Goal: Transaction & Acquisition: Book appointment/travel/reservation

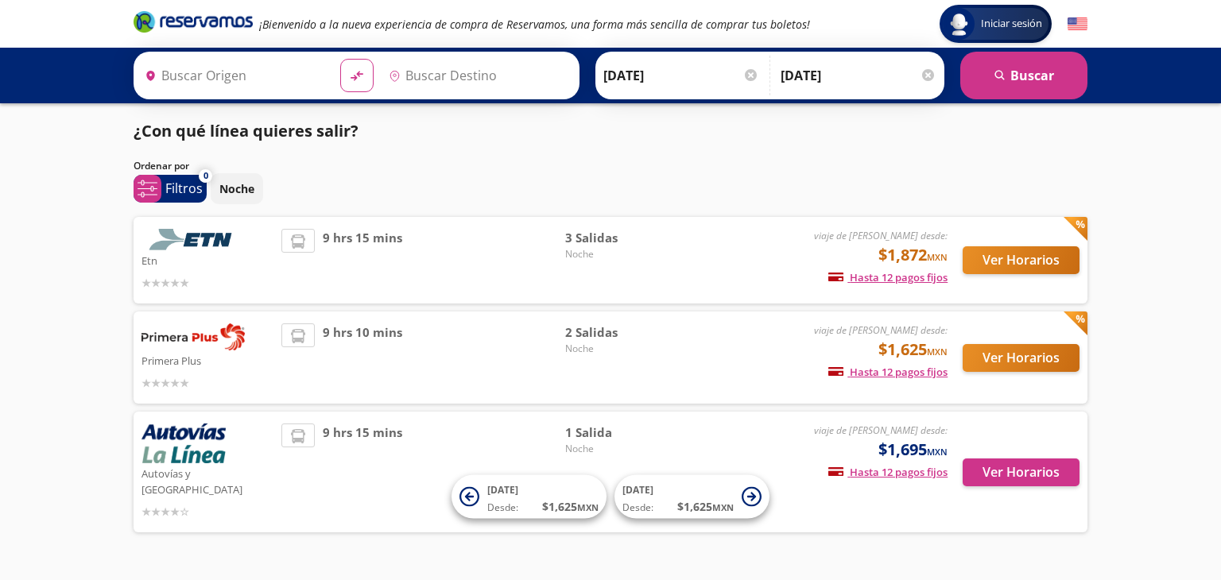
type input "Colima, Colima"
type input "[GEOGRAPHIC_DATA], [GEOGRAPHIC_DATA]"
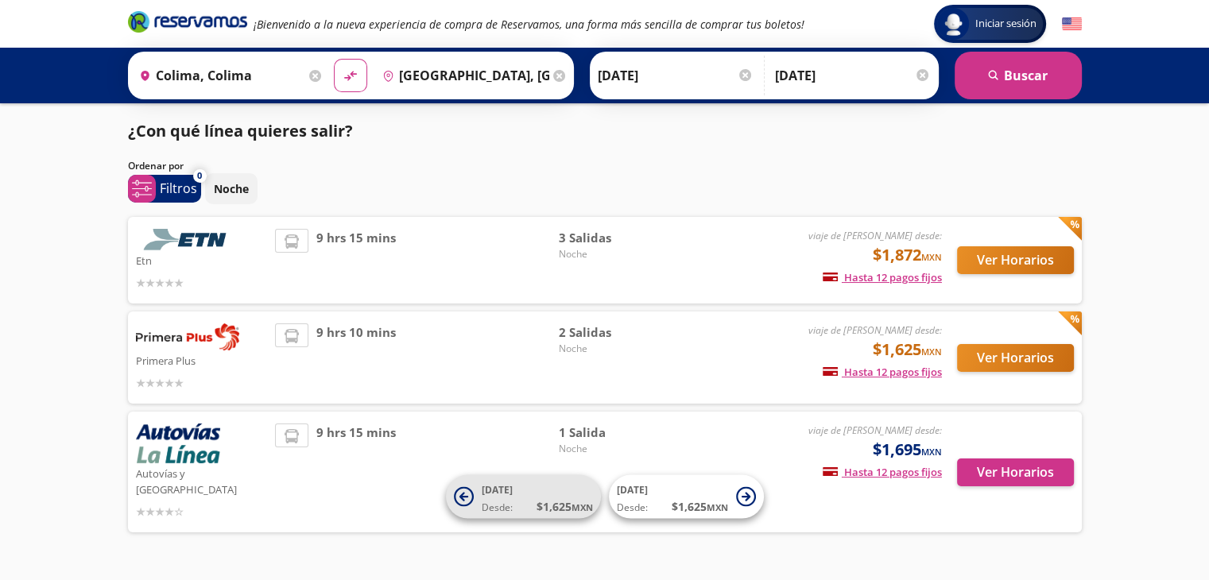
click at [483, 501] on span "Desde:" at bounding box center [497, 508] width 31 height 14
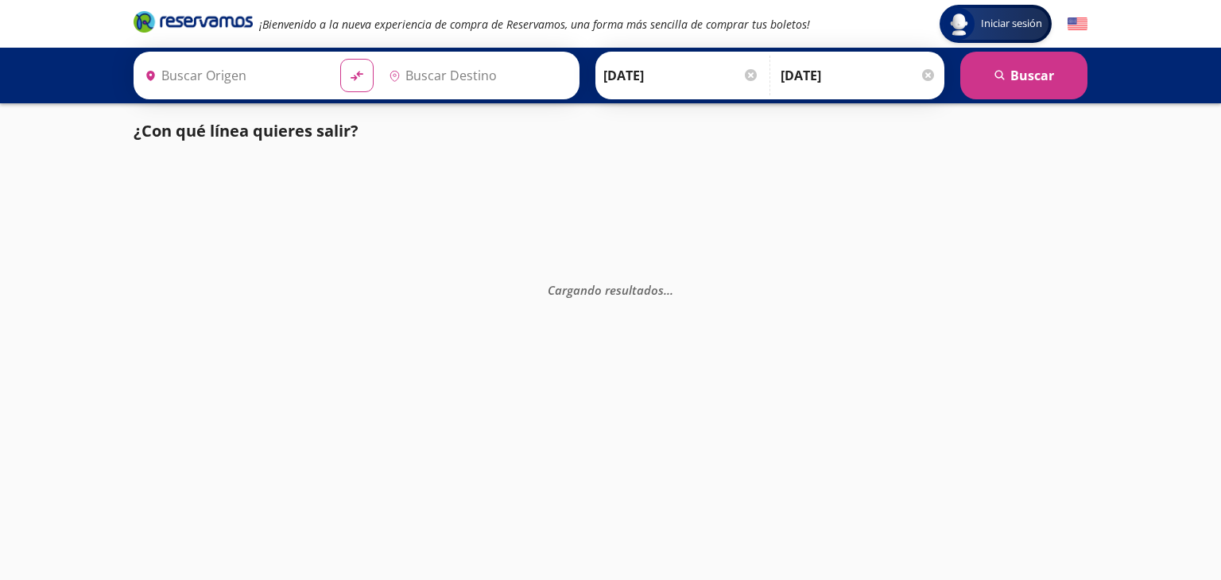
type input "[GEOGRAPHIC_DATA], [GEOGRAPHIC_DATA]"
type input "Colima, Colima"
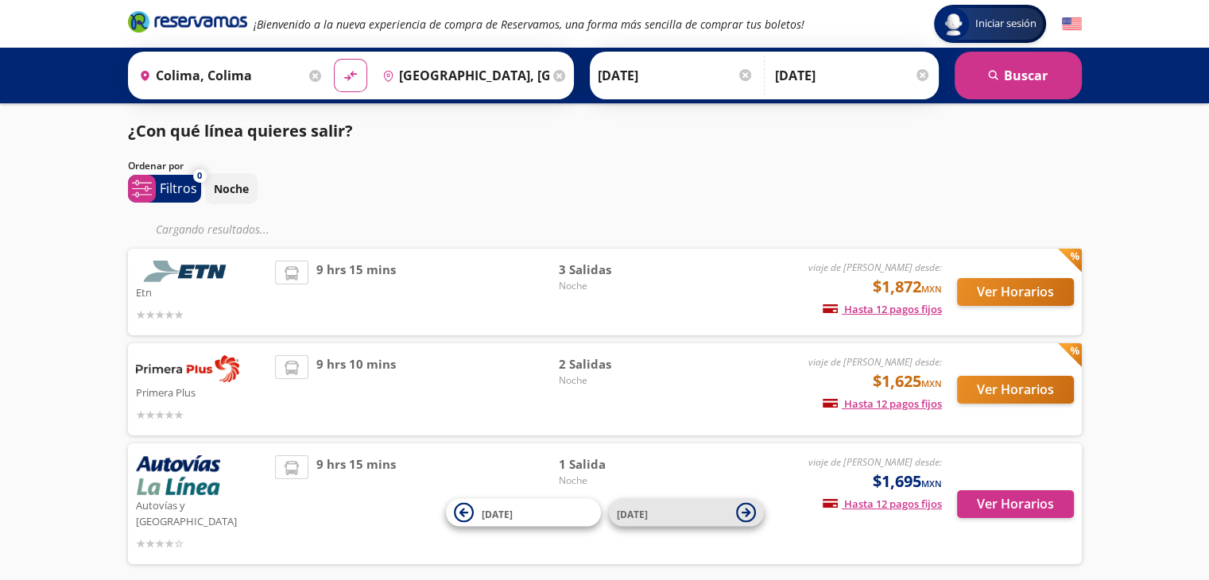
click at [680, 519] on span "[DATE]" at bounding box center [672, 512] width 111 height 19
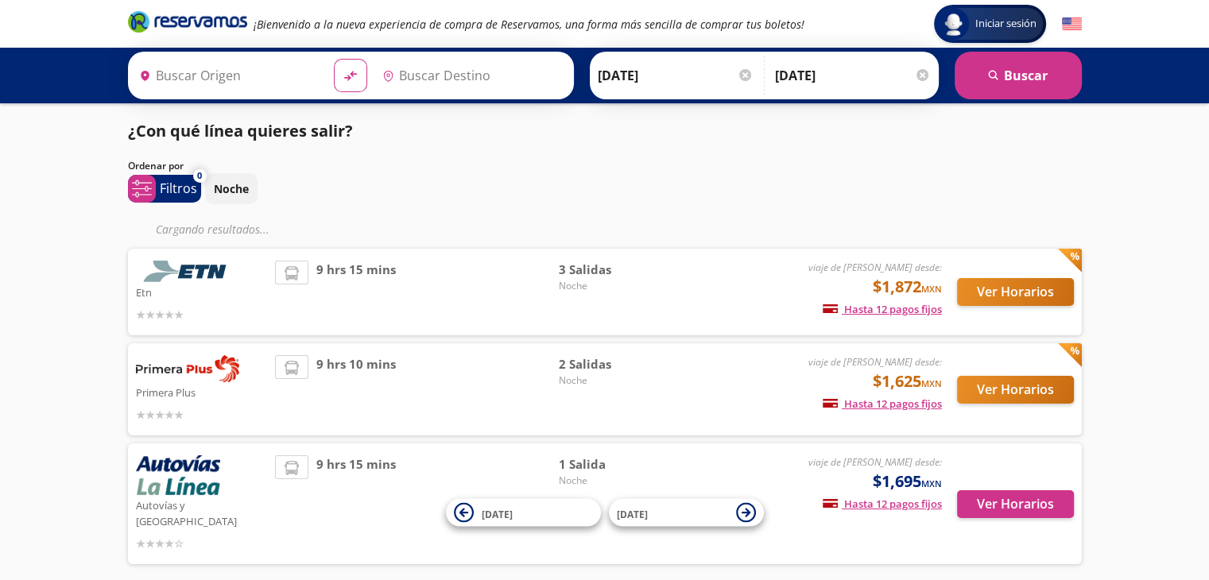
type input "Colima, Colima"
type input "[GEOGRAPHIC_DATA], [GEOGRAPHIC_DATA]"
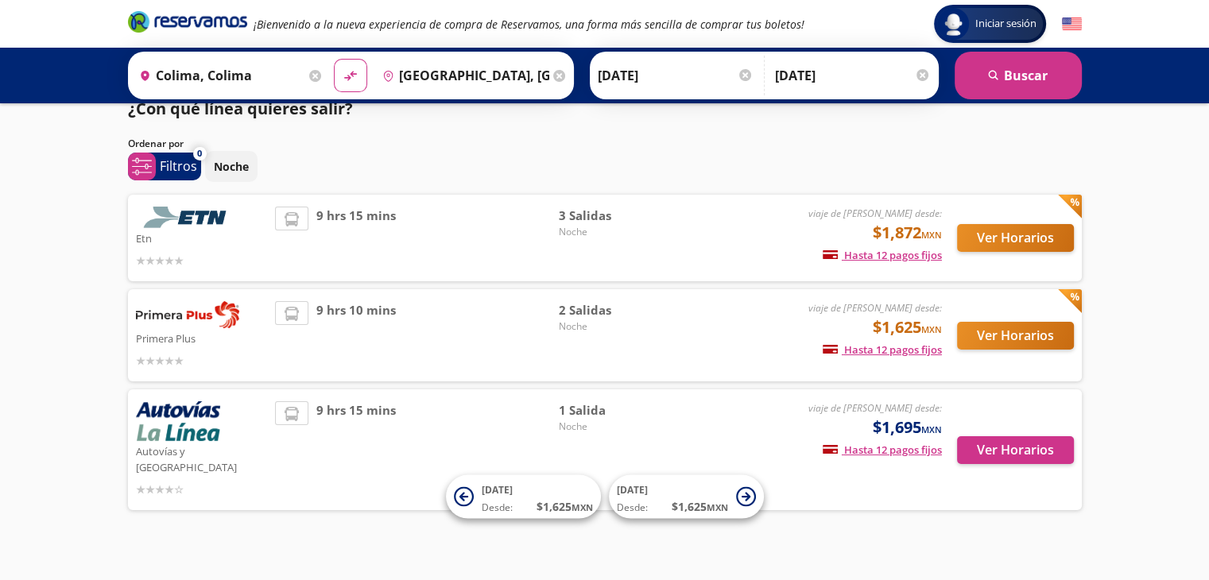
scroll to position [25, 0]
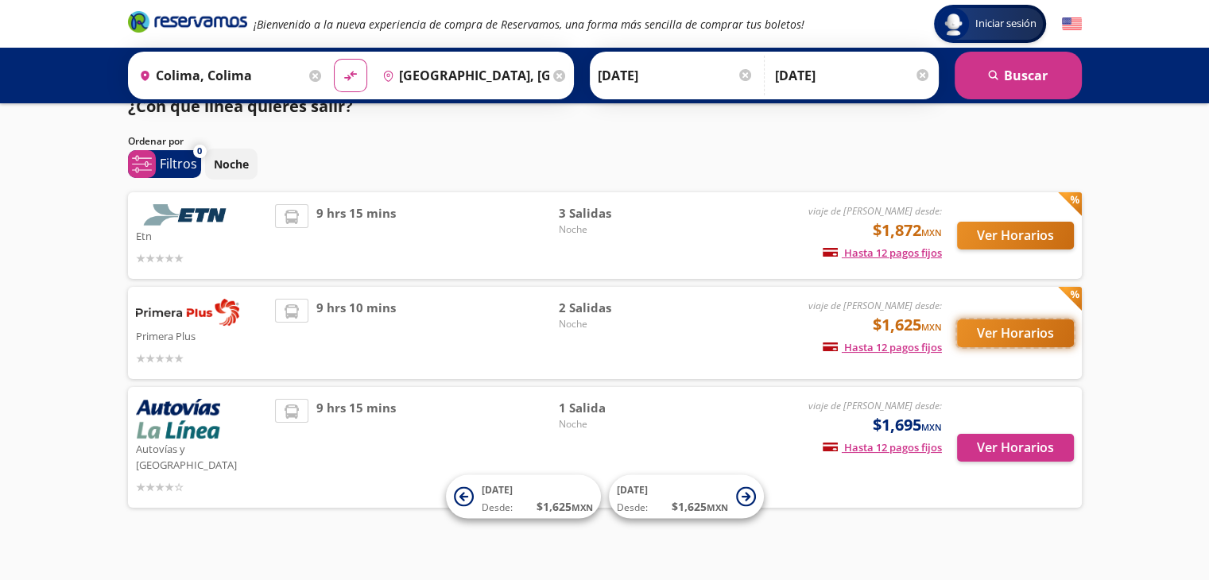
click at [1034, 335] on button "Ver Horarios" at bounding box center [1015, 334] width 117 height 28
